Goal: Information Seeking & Learning: Learn about a topic

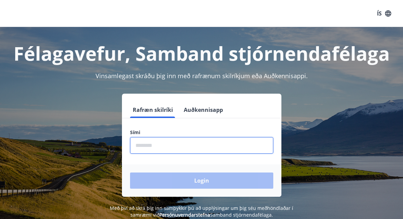
click at [180, 147] on input "phone" at bounding box center [201, 145] width 143 height 17
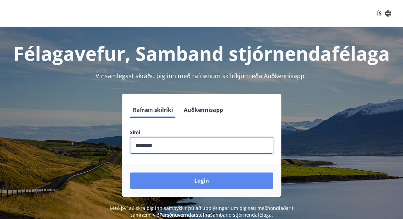
type input "********"
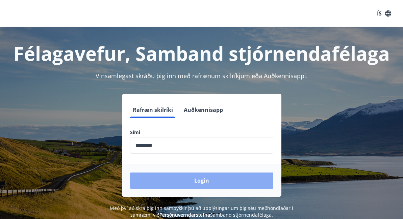
click at [189, 181] on button "Login" at bounding box center [201, 181] width 143 height 16
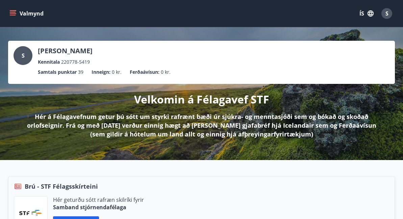
click at [13, 12] on icon "menu" at bounding box center [13, 12] width 6 height 1
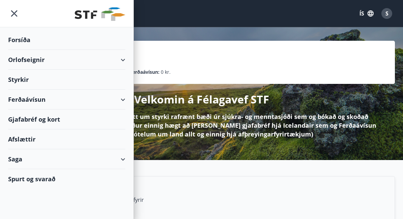
click at [61, 85] on div "Styrkir" at bounding box center [66, 80] width 117 height 20
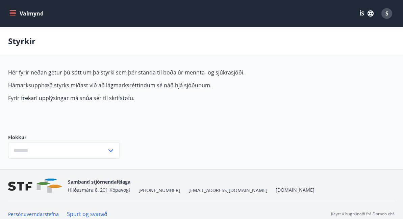
type input "***"
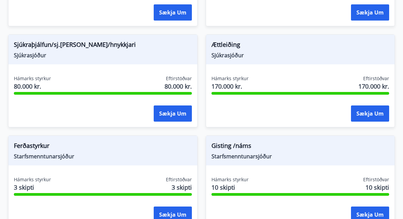
scroll to position [777, 0]
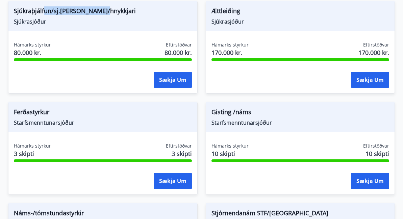
drag, startPoint x: 45, startPoint y: 12, endPoint x: 115, endPoint y: 17, distance: 70.4
click at [115, 17] on span "Sjúkraþjálfun/sj.nudd/hnykkjari" at bounding box center [103, 11] width 178 height 11
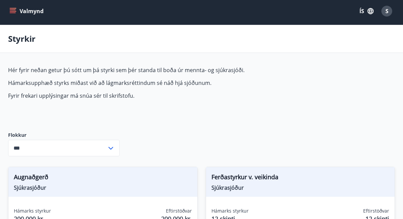
scroll to position [0, 0]
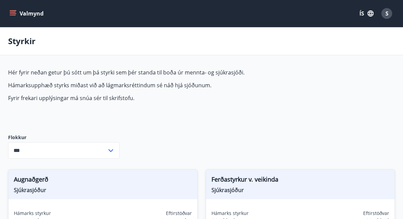
click at [10, 14] on icon "menu" at bounding box center [13, 13] width 7 height 1
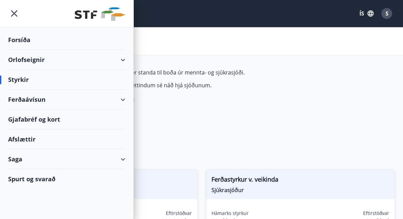
click at [126, 161] on icon at bounding box center [123, 160] width 8 height 8
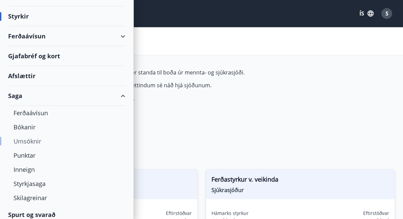
scroll to position [69, 0]
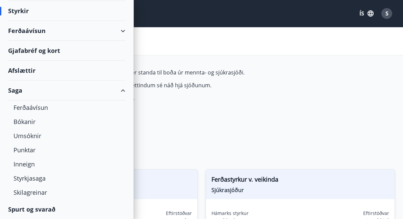
click at [20, 94] on div "Saga" at bounding box center [66, 91] width 117 height 20
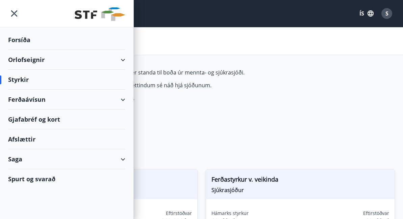
scroll to position [0, 0]
click at [114, 157] on div "Saga" at bounding box center [66, 160] width 117 height 20
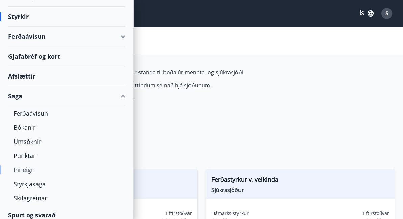
scroll to position [64, 0]
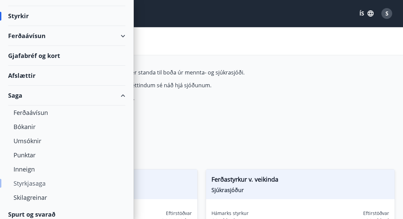
click at [40, 185] on div "Styrkjasaga" at bounding box center [67, 184] width 106 height 14
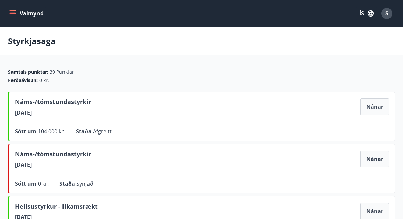
click at [14, 15] on icon "menu" at bounding box center [12, 13] width 7 height 7
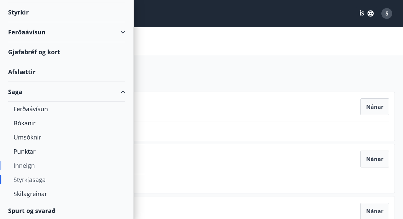
scroll to position [69, 0]
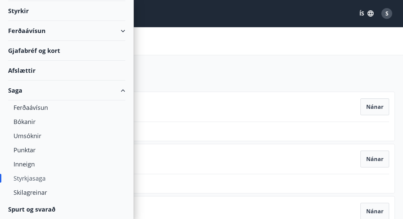
click at [44, 210] on div "Spurt og svarað" at bounding box center [66, 210] width 117 height 20
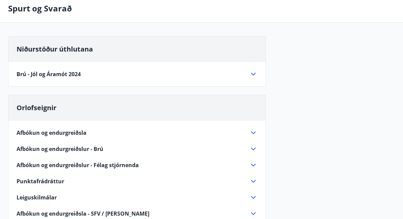
scroll to position [68, 0]
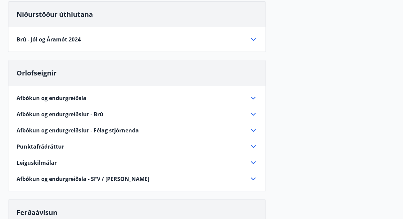
click at [249, 41] on div "Brú - Jól og Áramót 2024" at bounding box center [133, 39] width 233 height 7
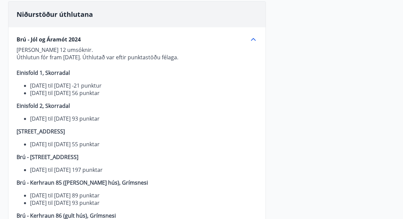
click at [249, 39] on icon at bounding box center [253, 39] width 8 height 8
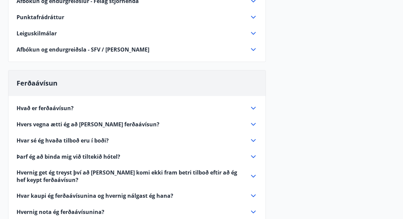
scroll to position [0, 0]
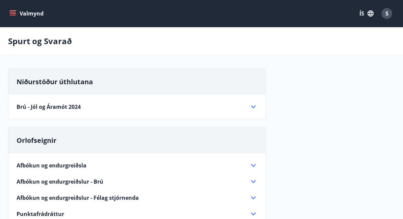
click at [15, 13] on icon "menu" at bounding box center [12, 13] width 7 height 7
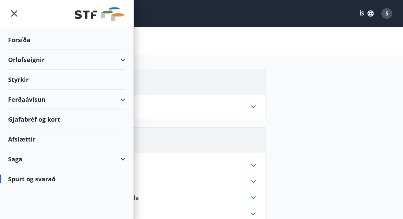
click at [10, 15] on icon "menu" at bounding box center [14, 13] width 12 height 12
